Goal: Task Accomplishment & Management: Use online tool/utility

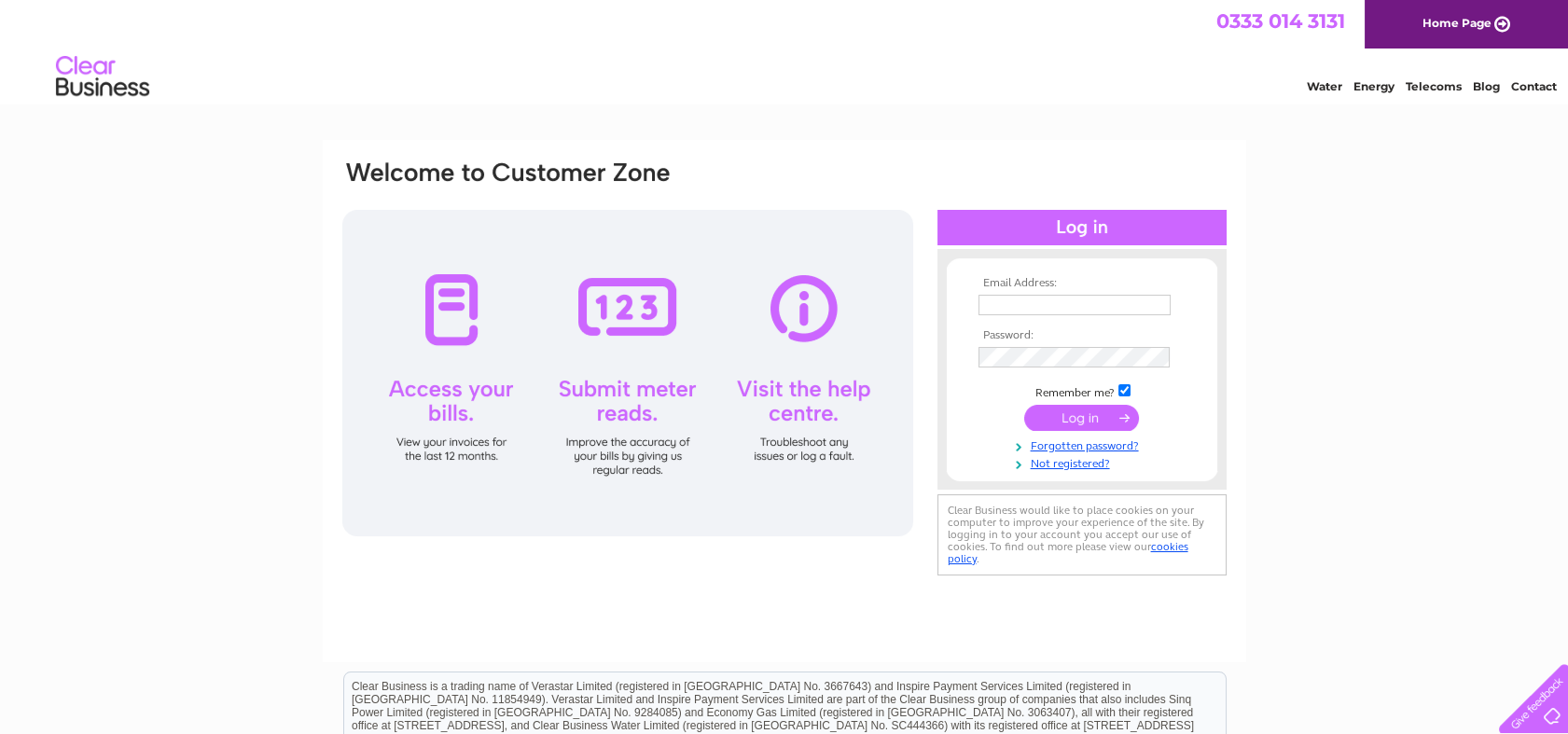
type input "novaoffice01@gmail.com"
click at [1070, 411] on input "submit" at bounding box center [1081, 417] width 114 height 26
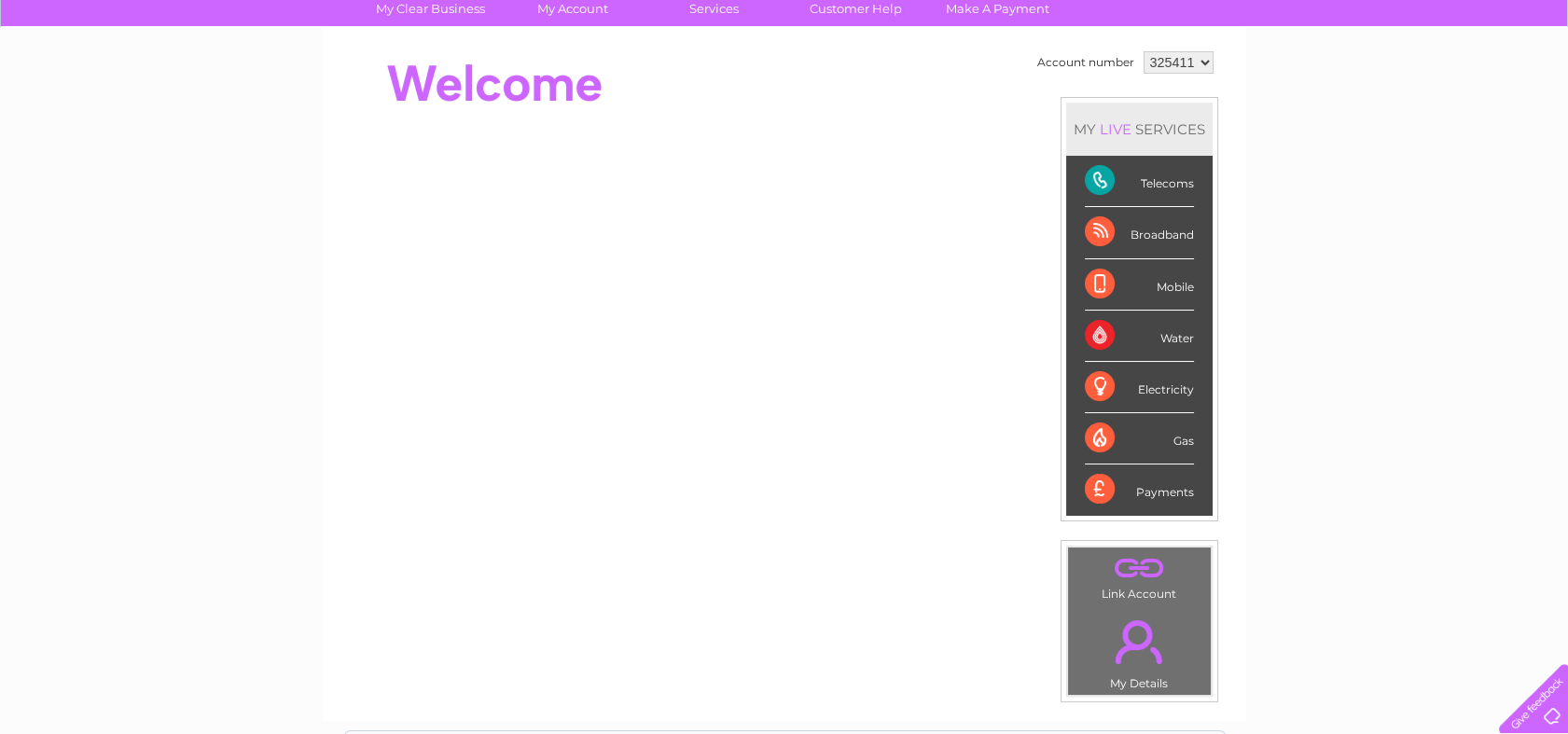
scroll to position [103, 0]
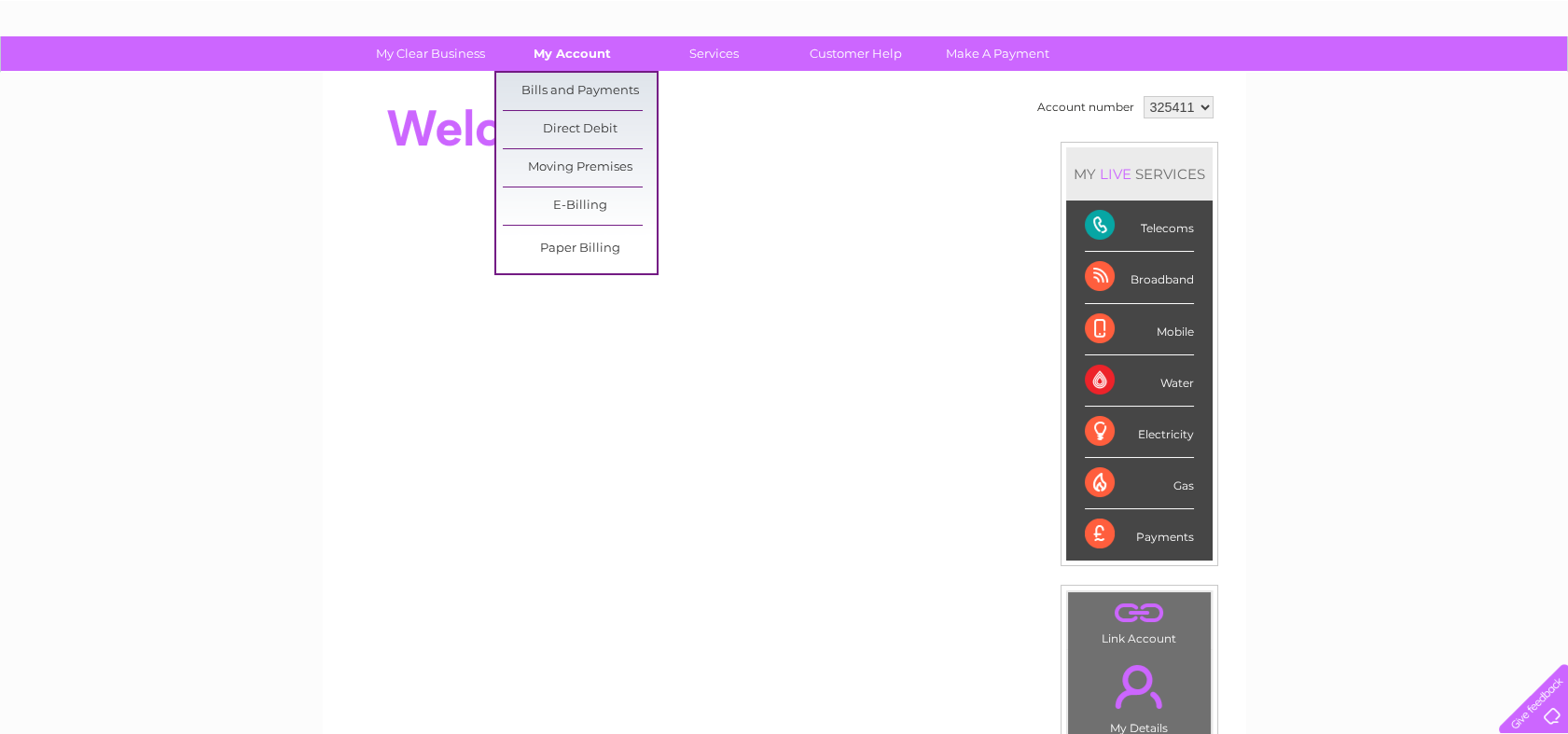
click at [574, 41] on link "My Account" at bounding box center [572, 54] width 154 height 35
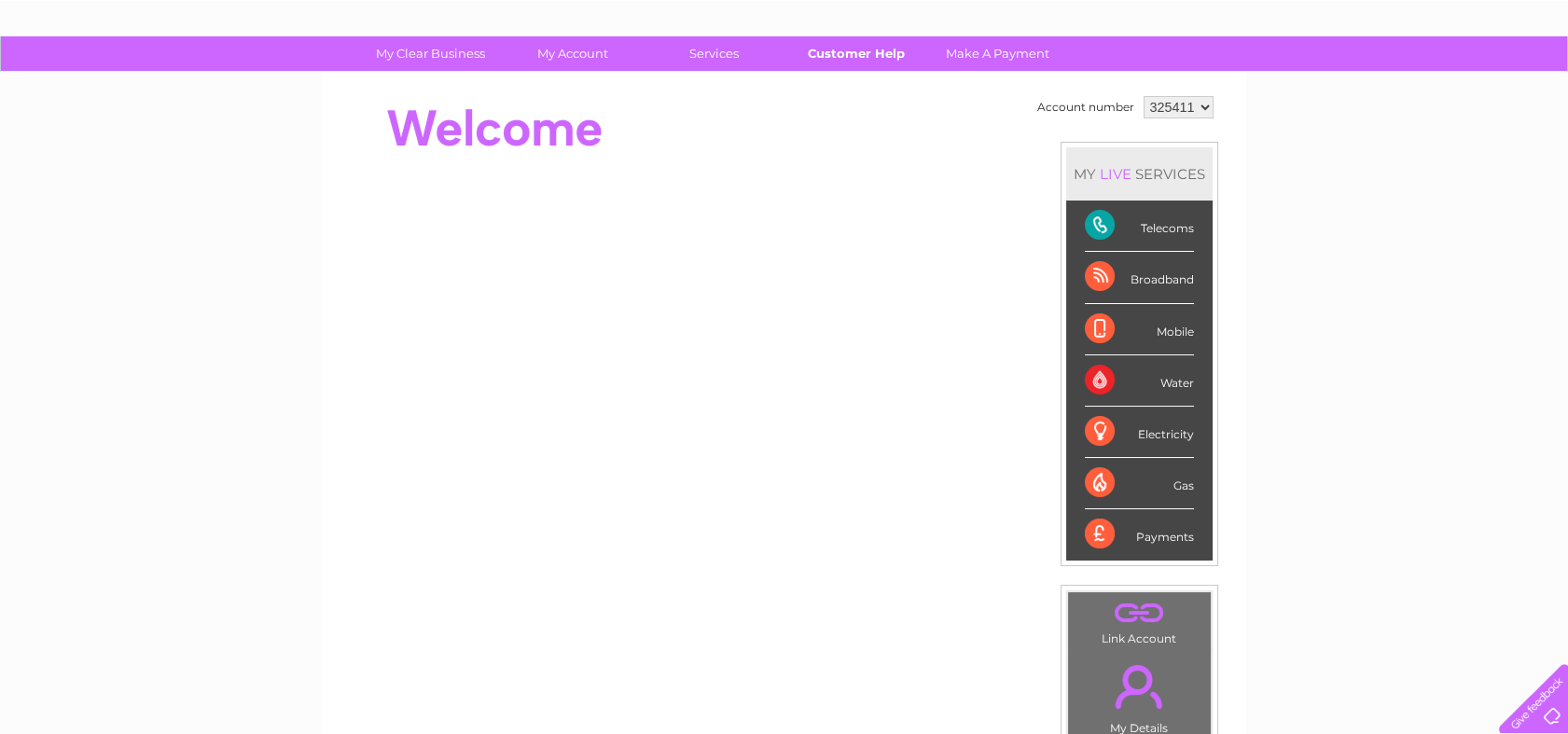
click at [844, 56] on link "Customer Help" at bounding box center [856, 54] width 154 height 35
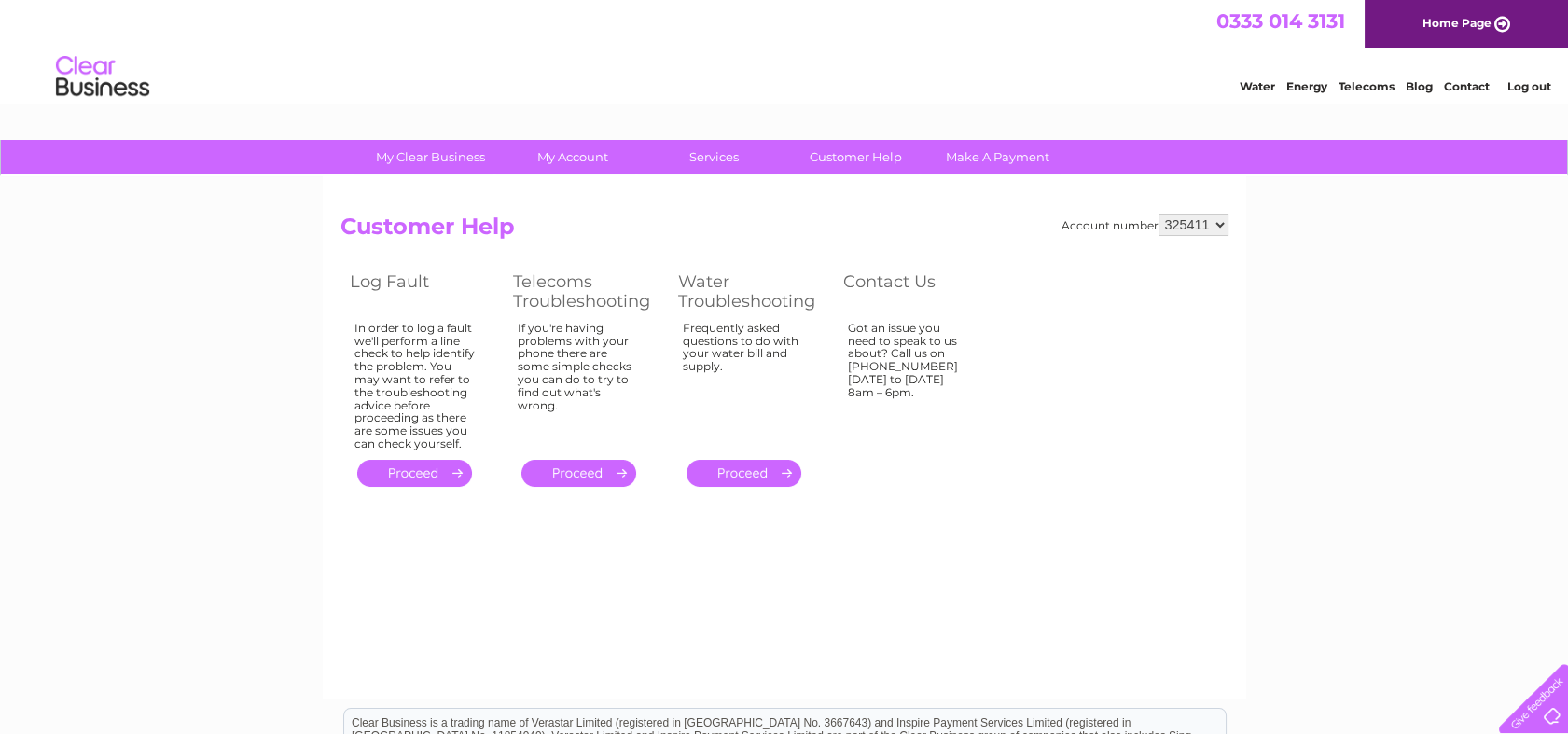
click at [557, 476] on link "." at bounding box center [578, 473] width 114 height 27
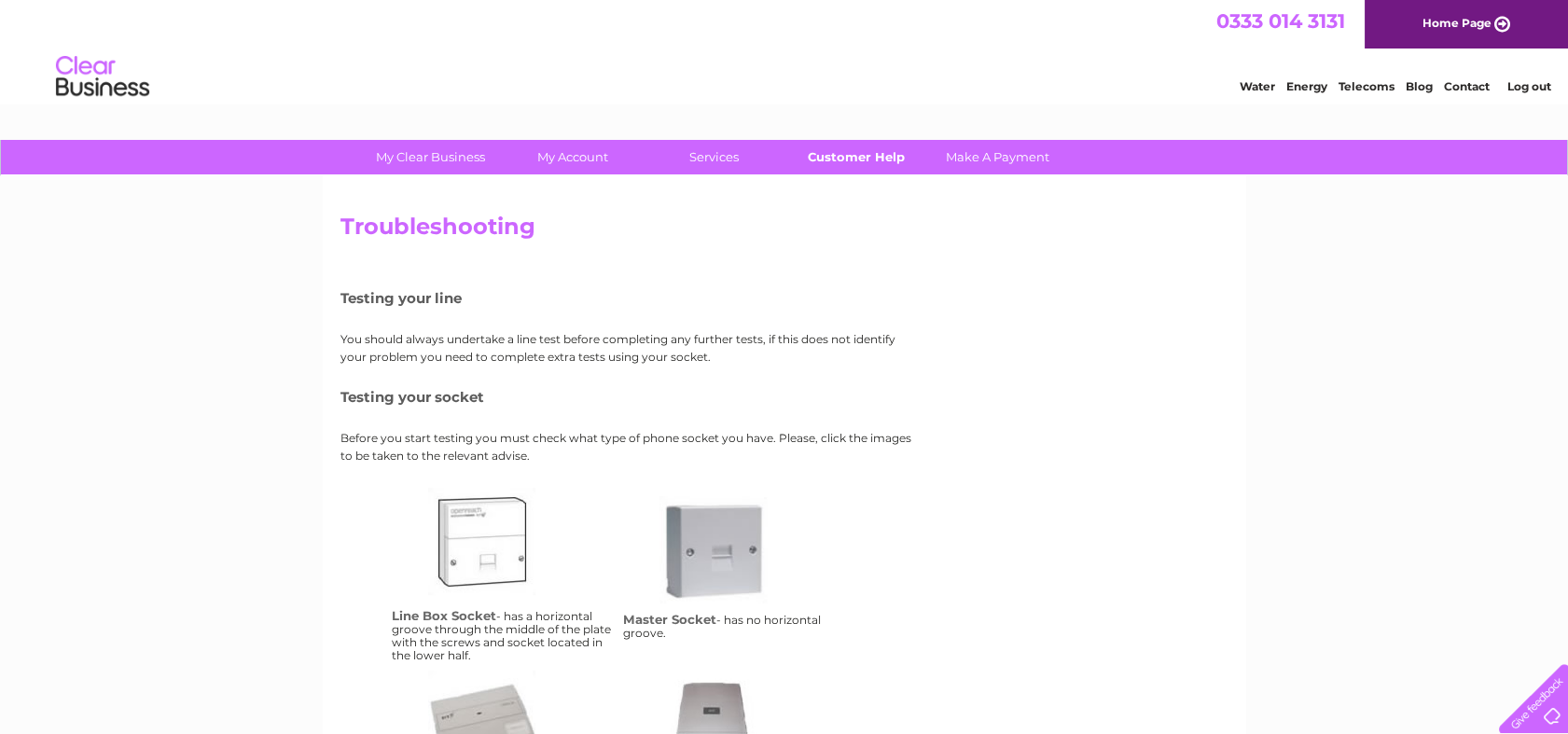
click at [854, 160] on link "Customer Help" at bounding box center [856, 157] width 154 height 35
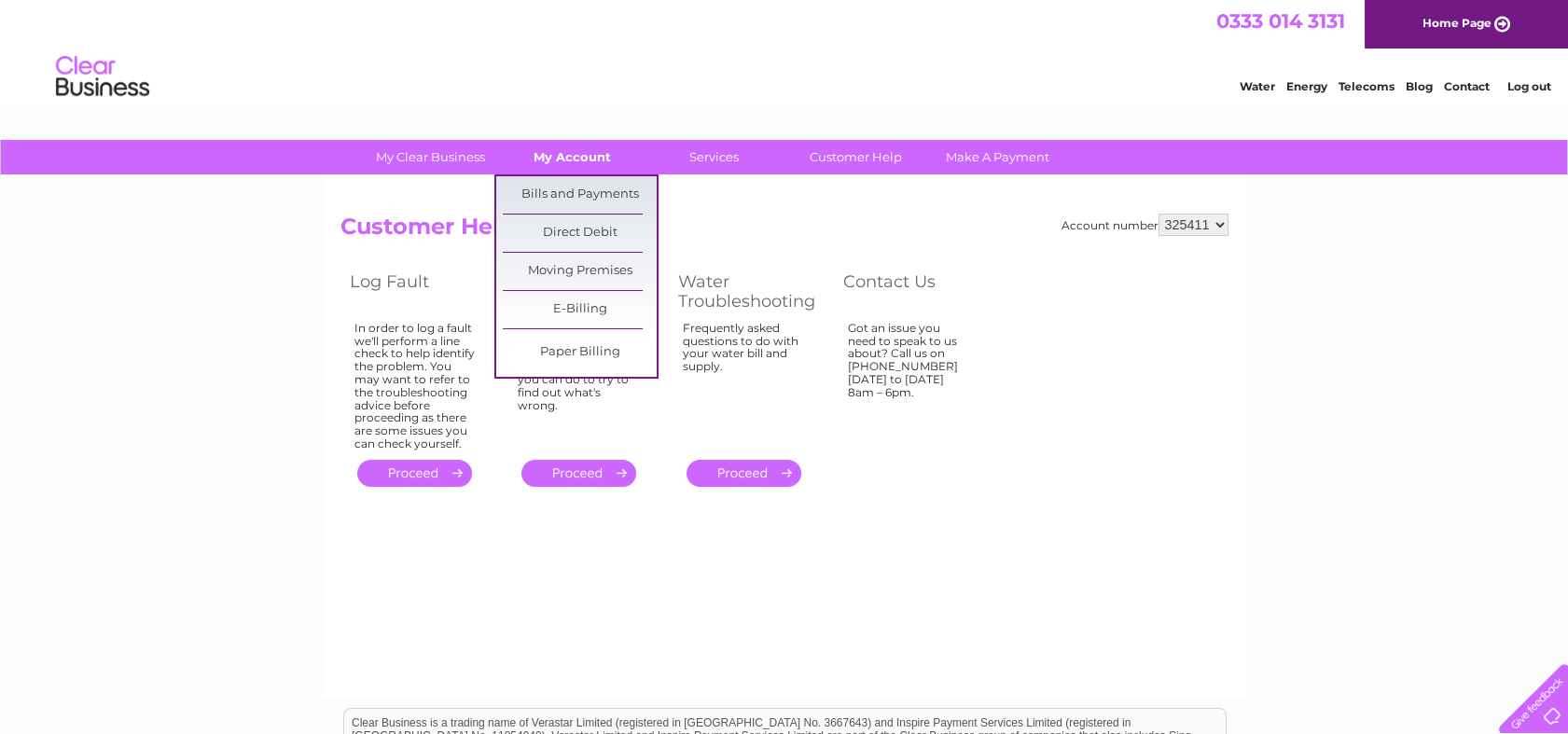
click at [558, 164] on link "My Account" at bounding box center [572, 157] width 154 height 35
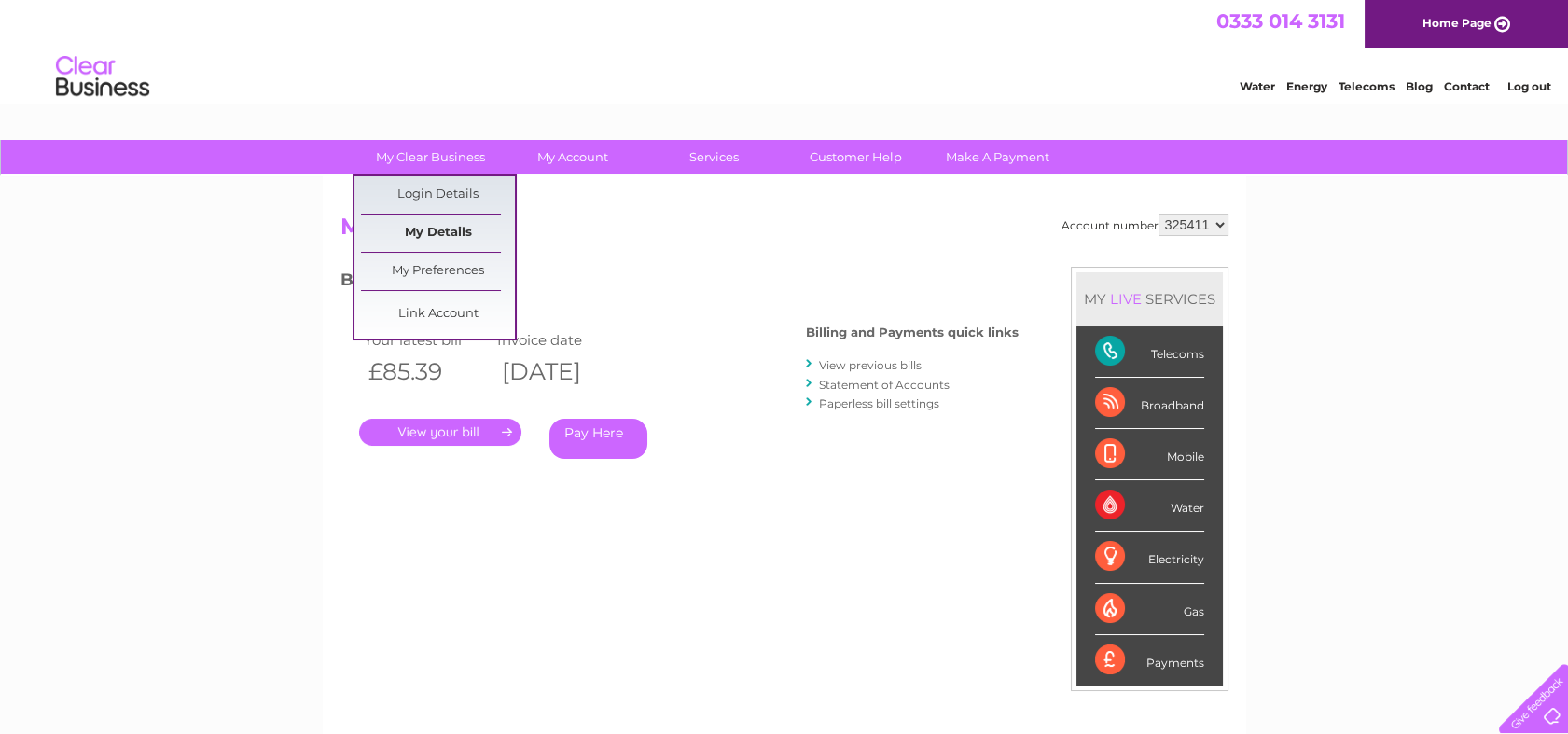
click at [442, 222] on link "My Details" at bounding box center [437, 233] width 154 height 38
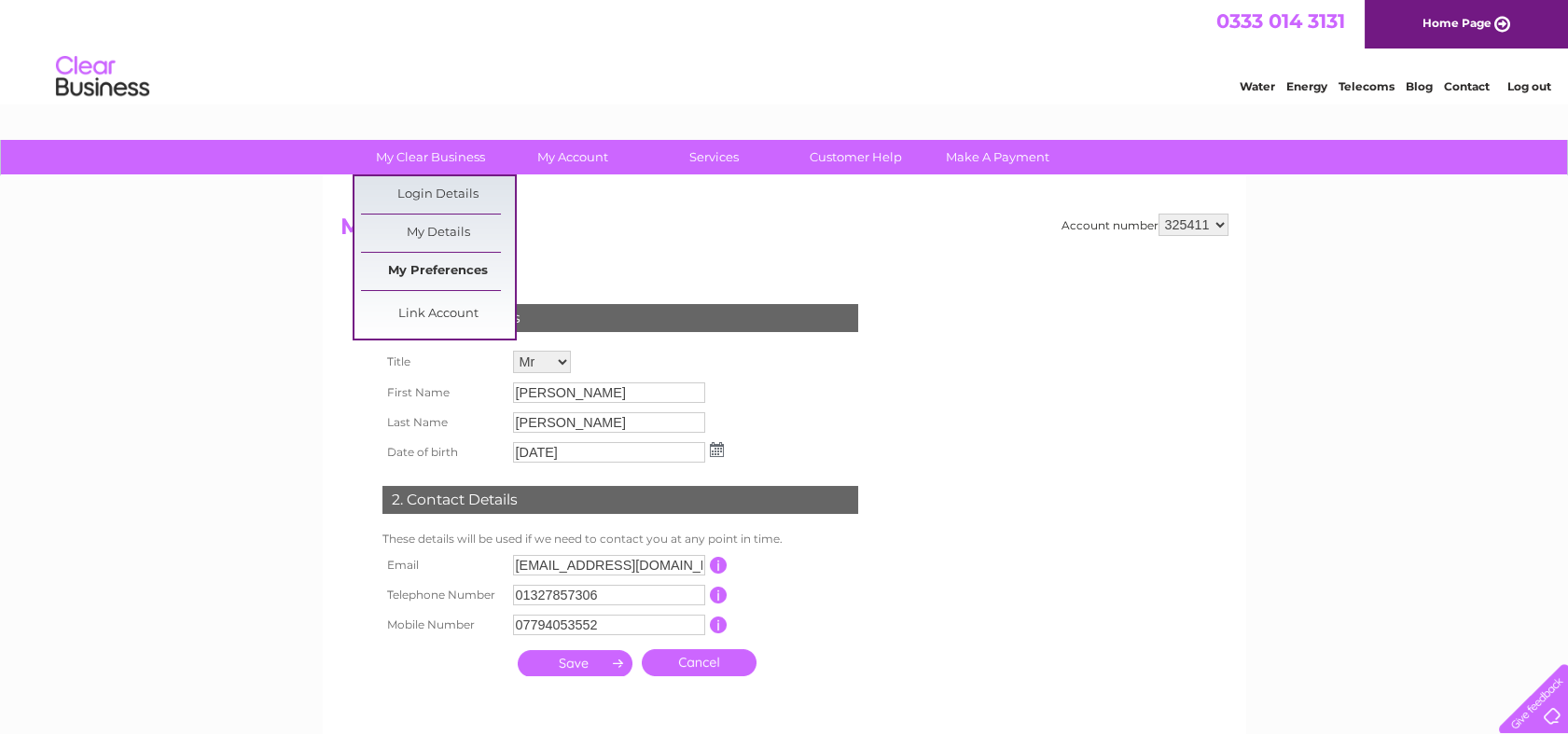
click at [463, 274] on link "My Preferences" at bounding box center [437, 271] width 154 height 38
click at [420, 271] on link "My Preferences" at bounding box center [437, 271] width 154 height 38
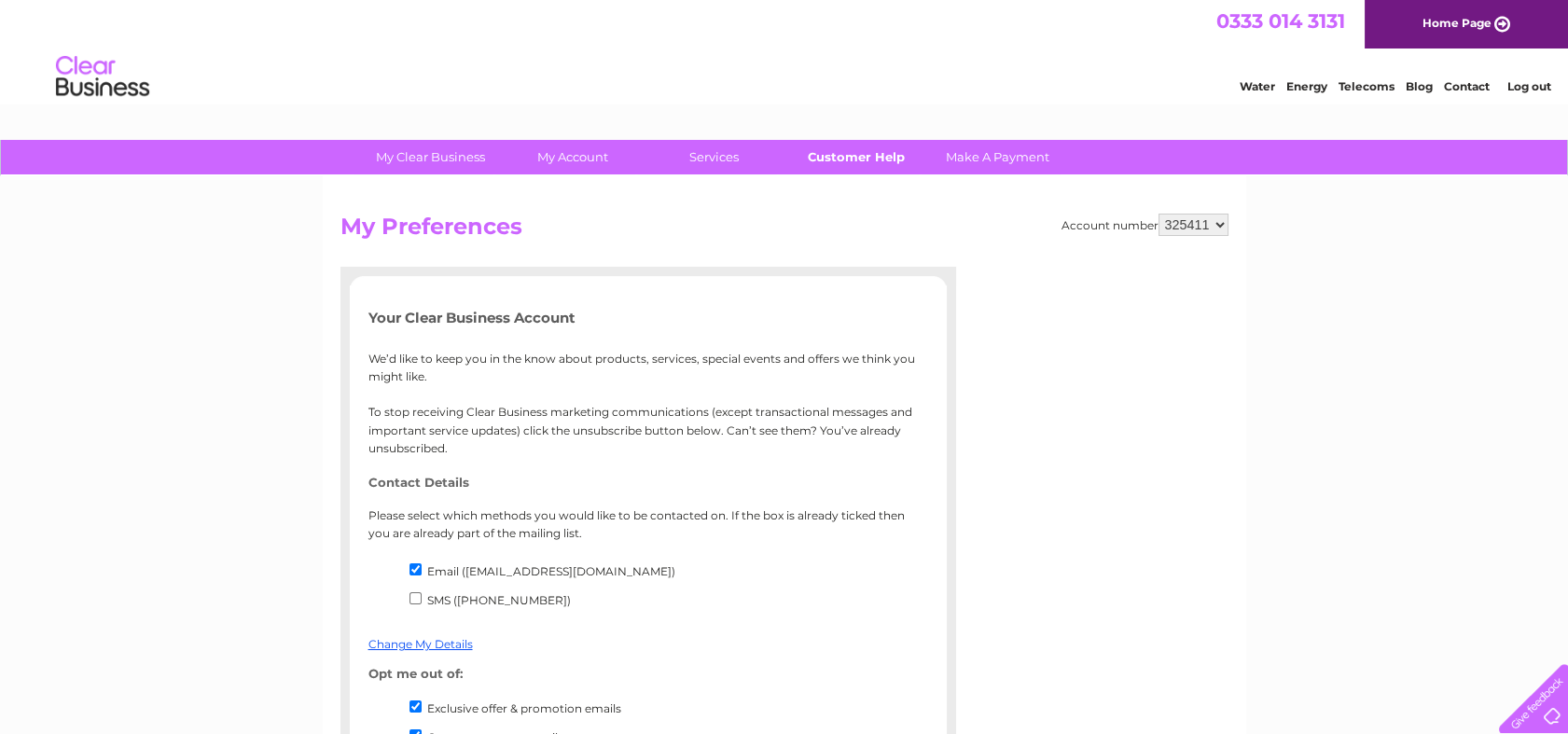
click at [853, 164] on link "Customer Help" at bounding box center [856, 157] width 154 height 35
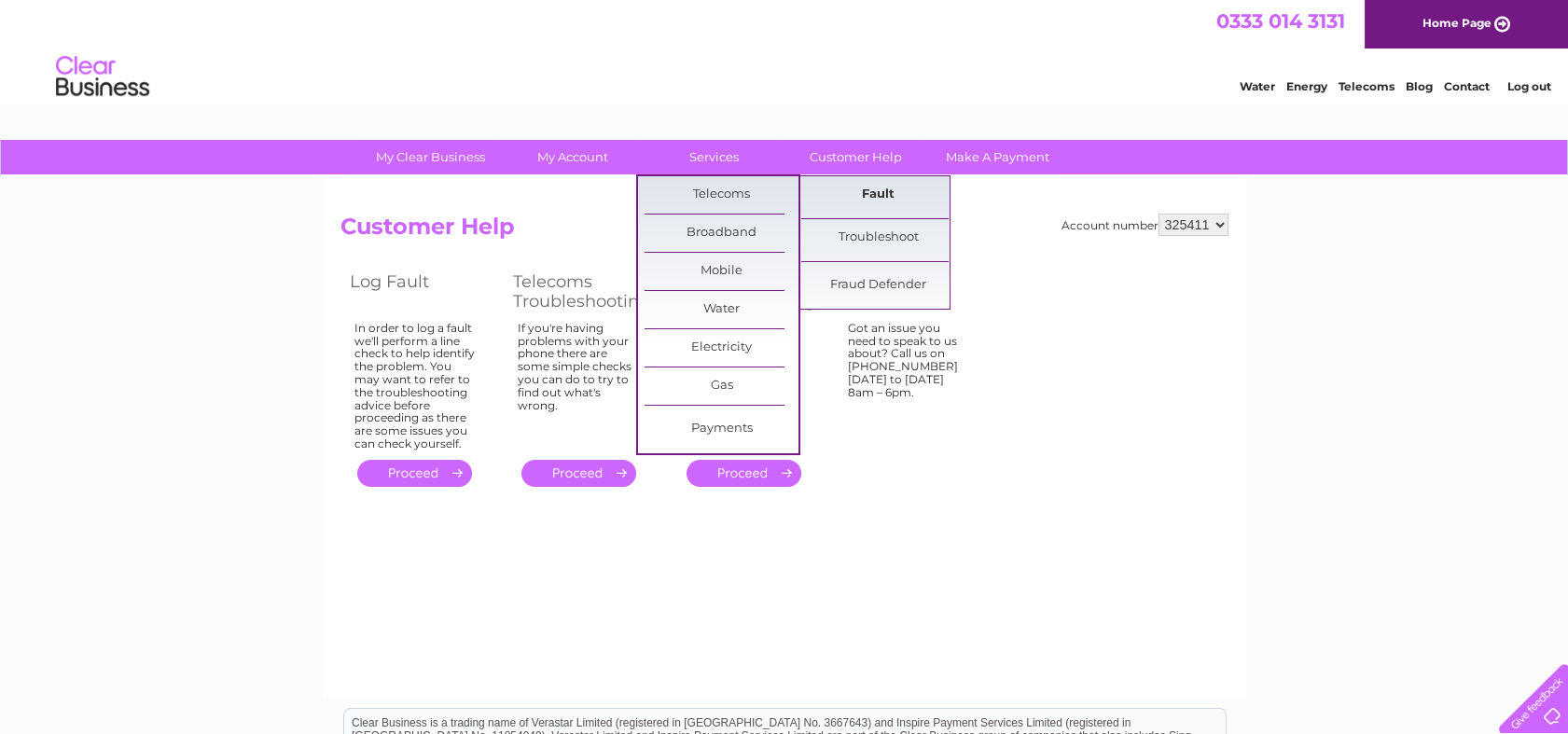
click at [871, 195] on link "Fault" at bounding box center [877, 195] width 154 height 38
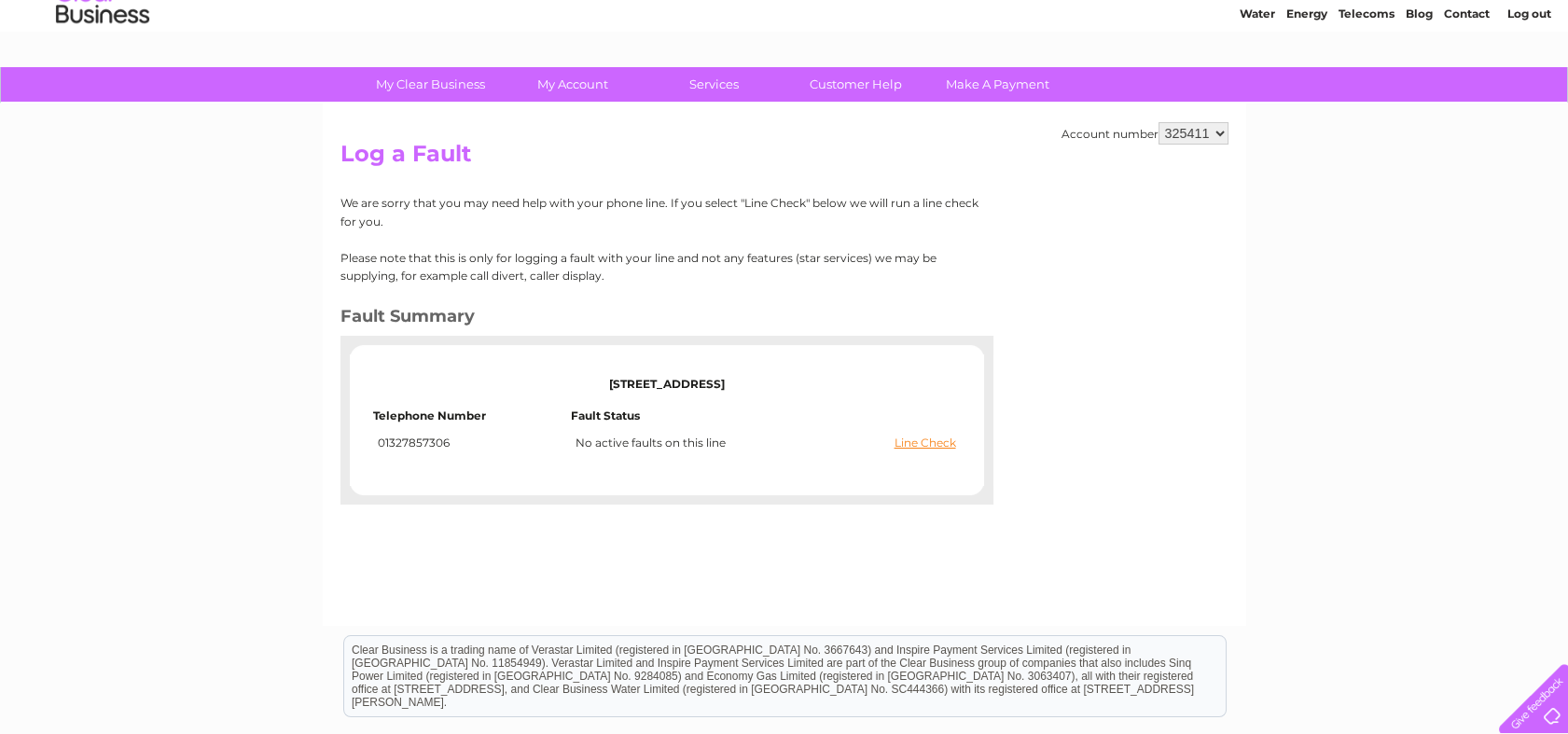
scroll to position [103, 0]
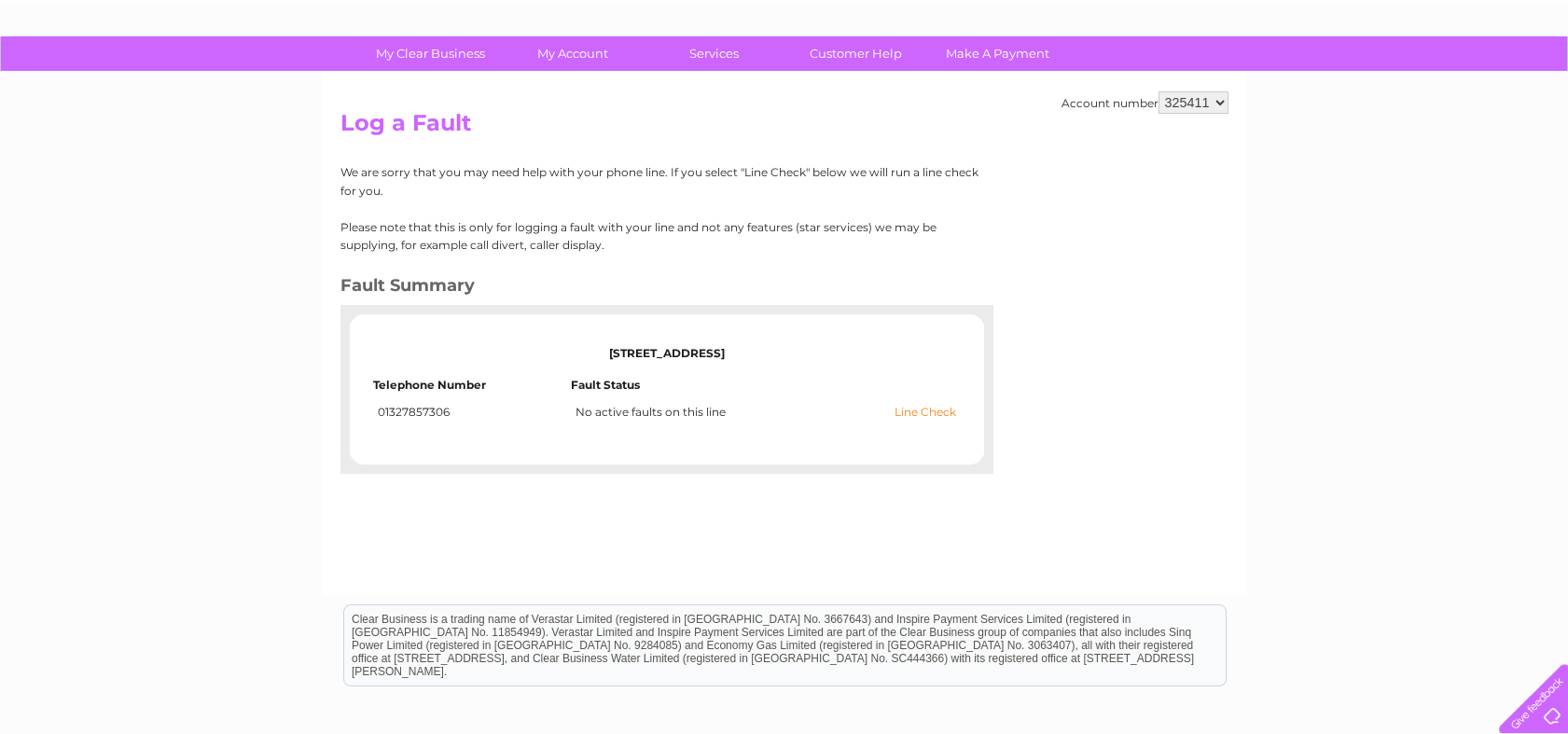
click at [918, 408] on link "Line Check" at bounding box center [925, 411] width 62 height 13
click at [925, 406] on link "Line Check" at bounding box center [925, 411] width 62 height 13
click at [924, 412] on link "Line Check" at bounding box center [925, 411] width 62 height 13
